Goal: Navigation & Orientation: Find specific page/section

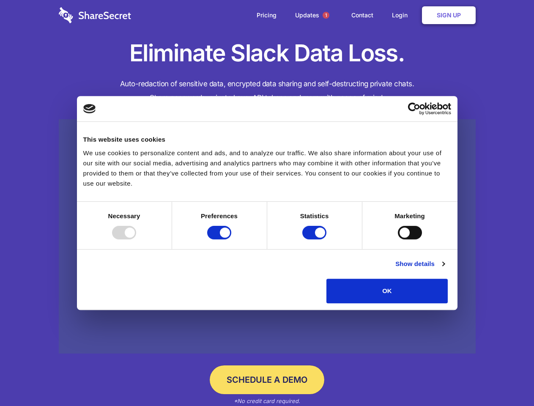
click at [136, 239] on div at bounding box center [124, 233] width 24 height 14
click at [231, 239] on input "Preferences" at bounding box center [219, 233] width 24 height 14
checkbox input "false"
click at [316, 239] on input "Statistics" at bounding box center [314, 233] width 24 height 14
checkbox input "false"
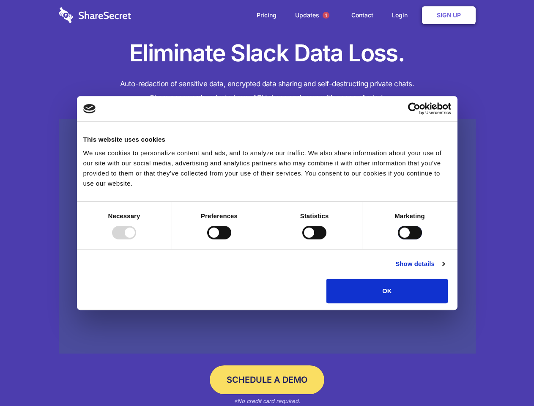
click at [398, 239] on input "Marketing" at bounding box center [410, 233] width 24 height 14
checkbox input "true"
click at [444, 269] on link "Show details" at bounding box center [419, 264] width 49 height 10
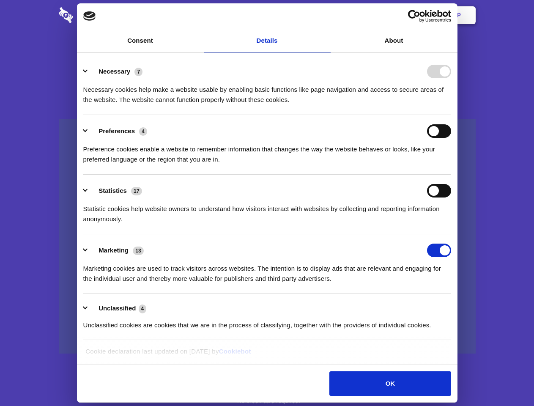
click at [451, 115] on li "Necessary 7 Necessary cookies help make a website usable by enabling basic func…" at bounding box center [267, 85] width 368 height 60
click at [326, 15] on span "1" at bounding box center [326, 15] width 7 height 7
